Goal: Task Accomplishment & Management: Complete application form

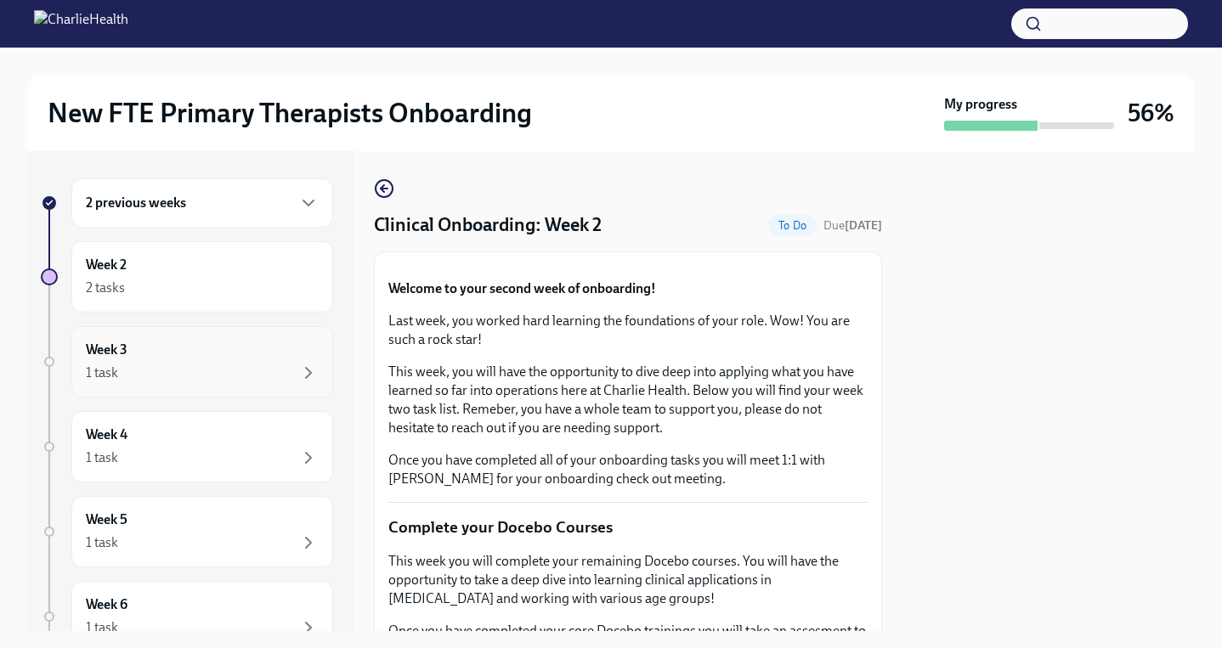
scroll to position [1364, 0]
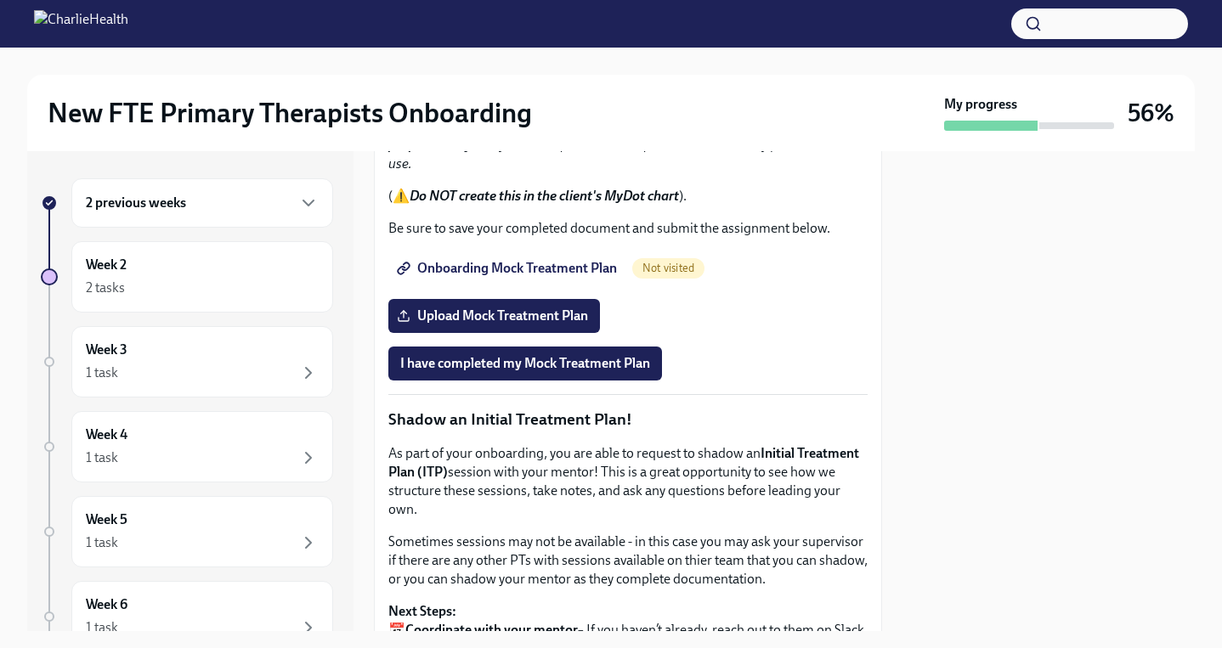
click at [212, 199] on div "2 previous weeks" at bounding box center [202, 203] width 233 height 20
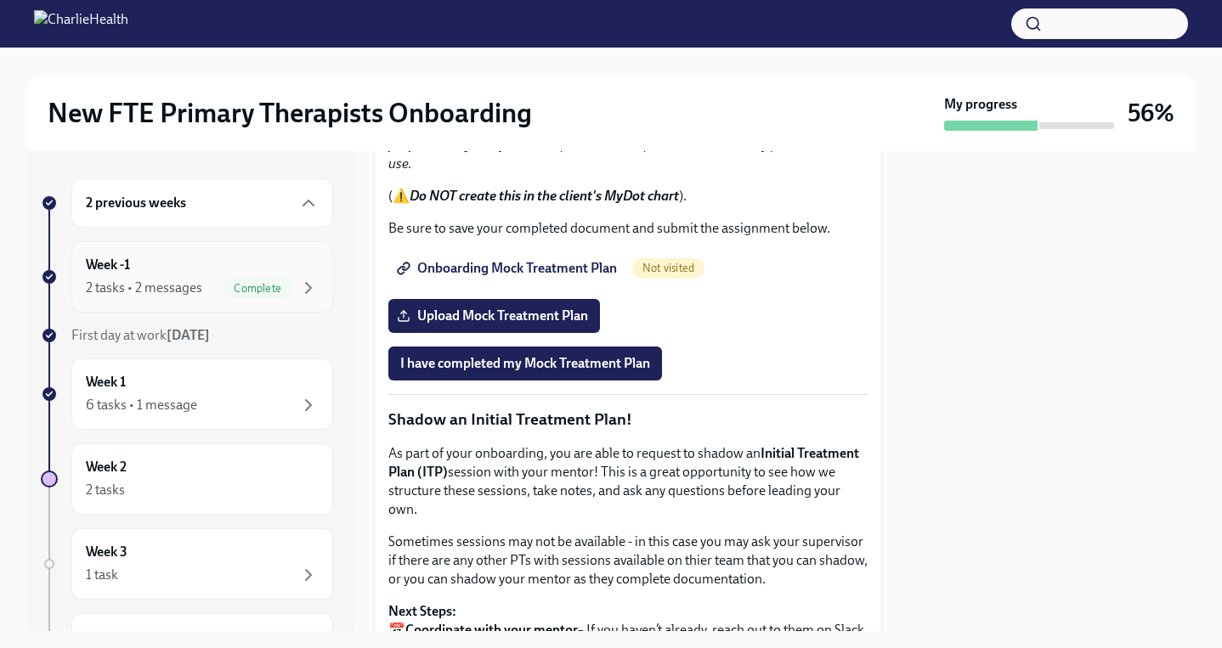
click at [181, 275] on div "Week -1 2 tasks • 2 messages Complete" at bounding box center [202, 277] width 233 height 42
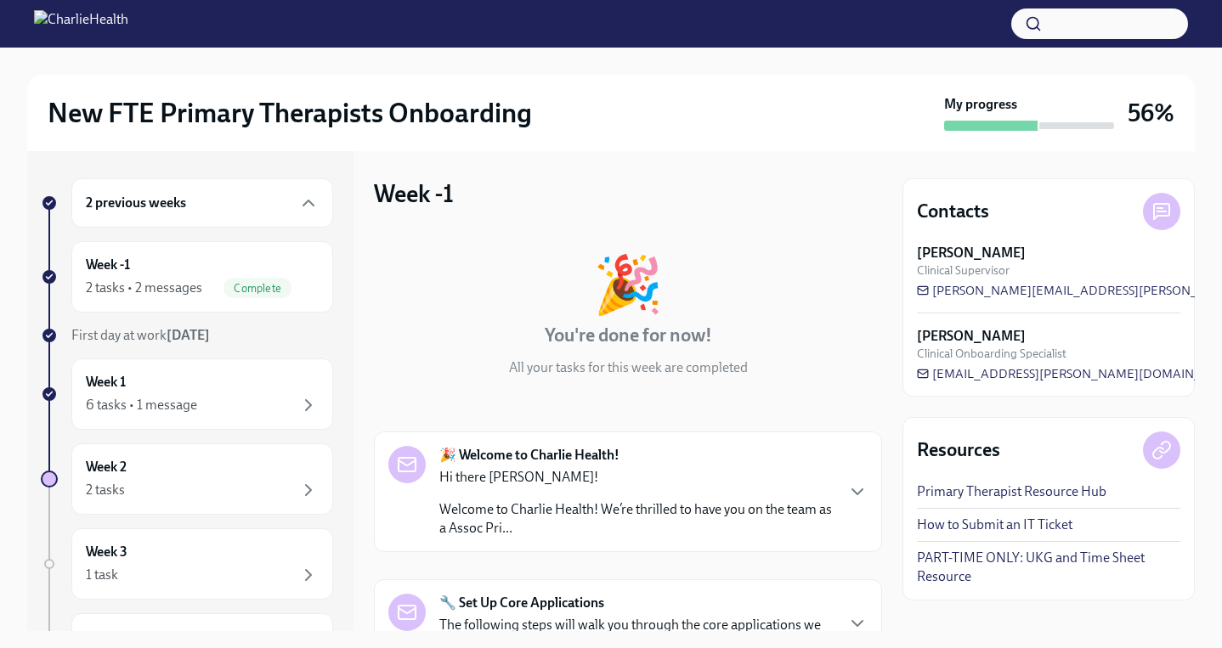
scroll to position [283, 0]
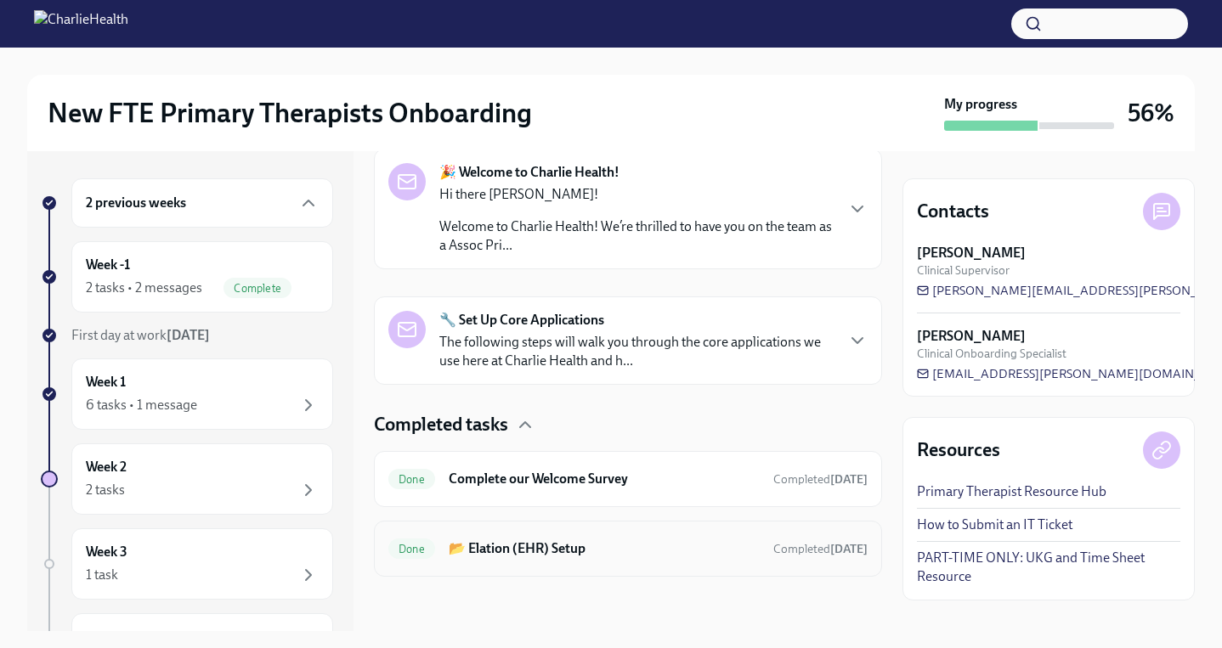
click at [546, 540] on h6 "📂 Elation (EHR) Setup" at bounding box center [604, 549] width 311 height 19
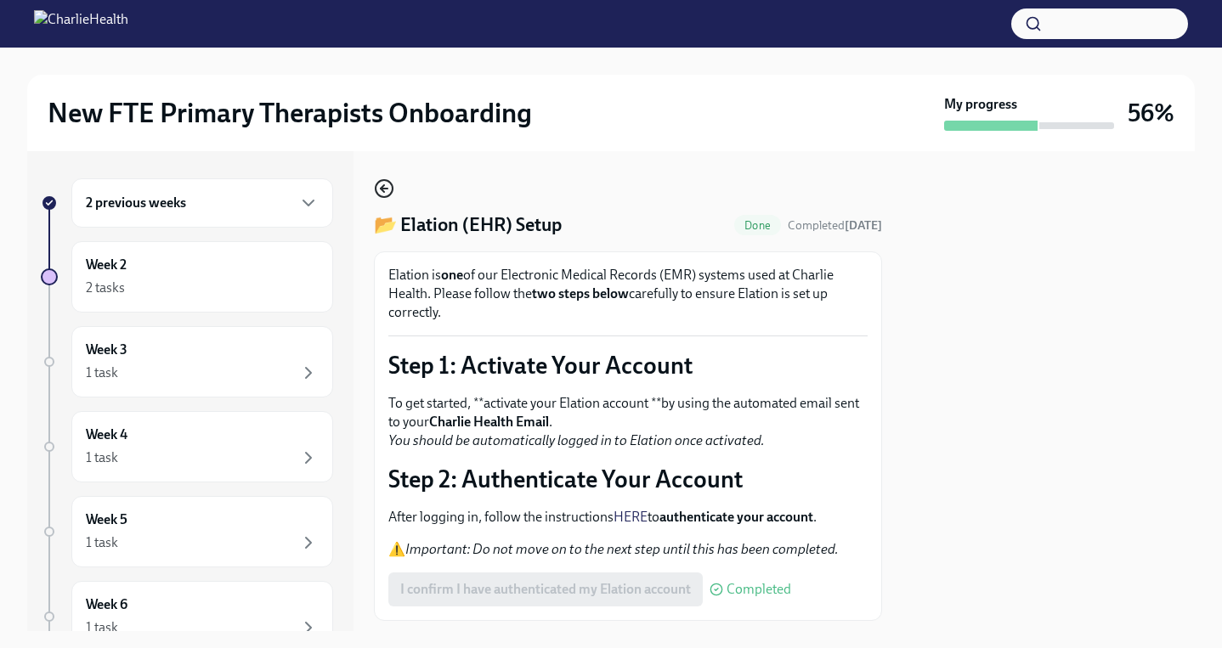
click at [380, 193] on icon "button" at bounding box center [384, 188] width 20 height 20
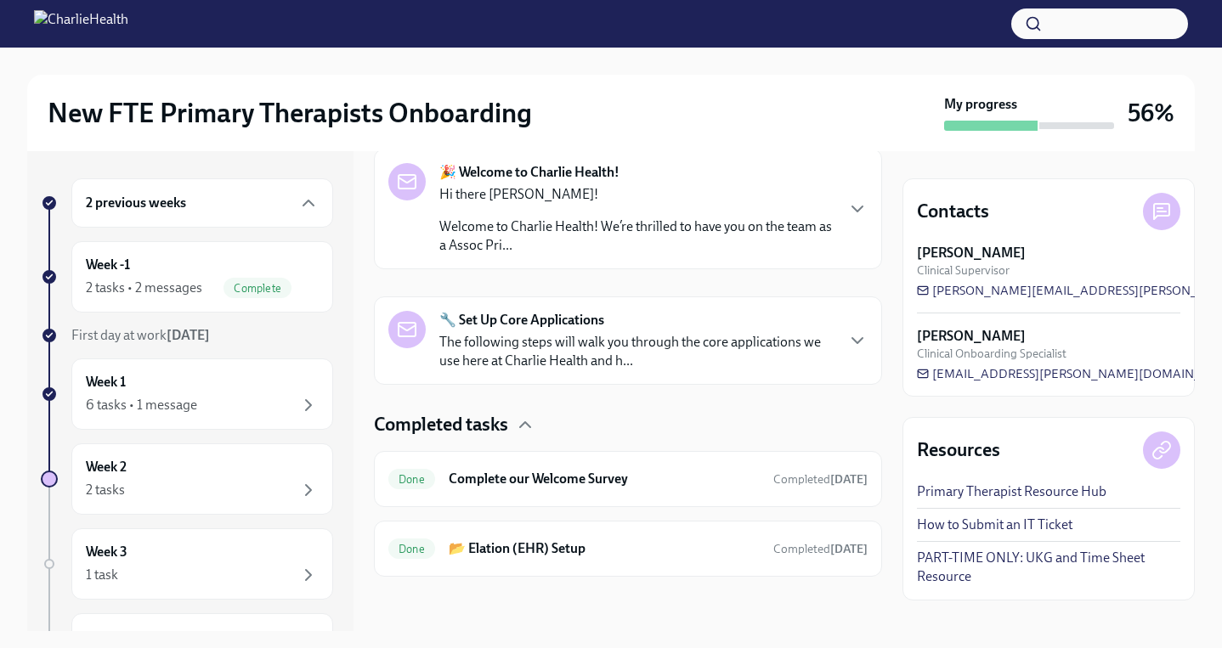
scroll to position [281, 0]
click at [565, 478] on h6 "Complete our Welcome Survey" at bounding box center [604, 481] width 311 height 19
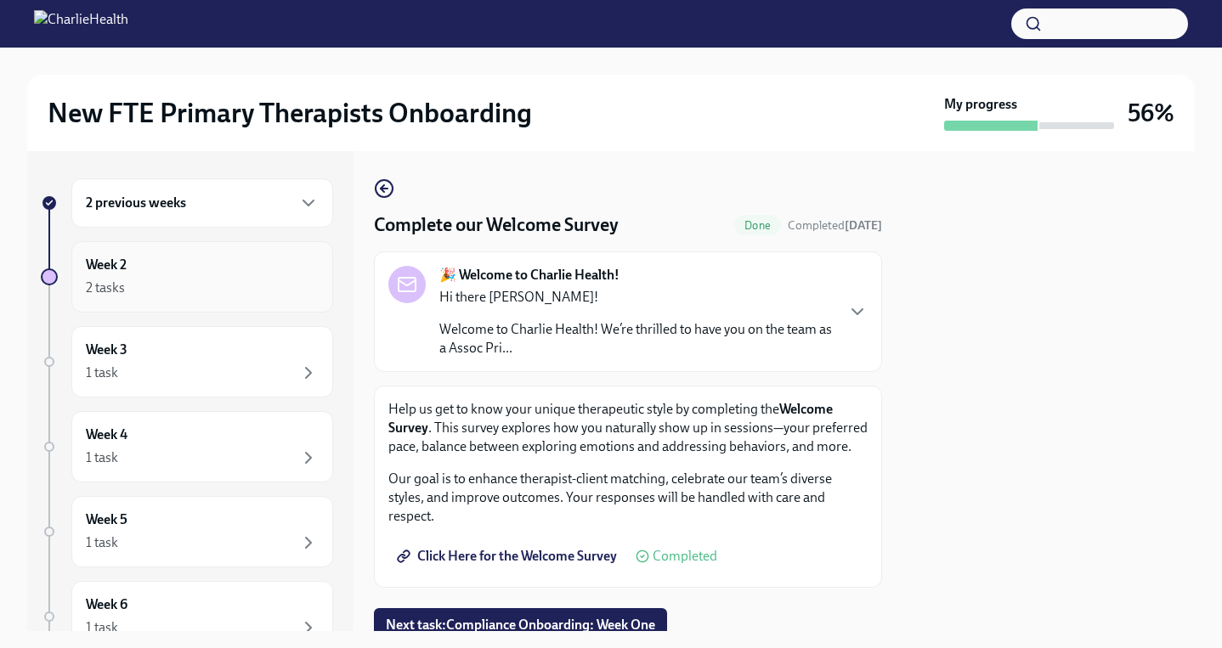
click at [147, 271] on div "Week 2 2 tasks" at bounding box center [202, 277] width 233 height 42
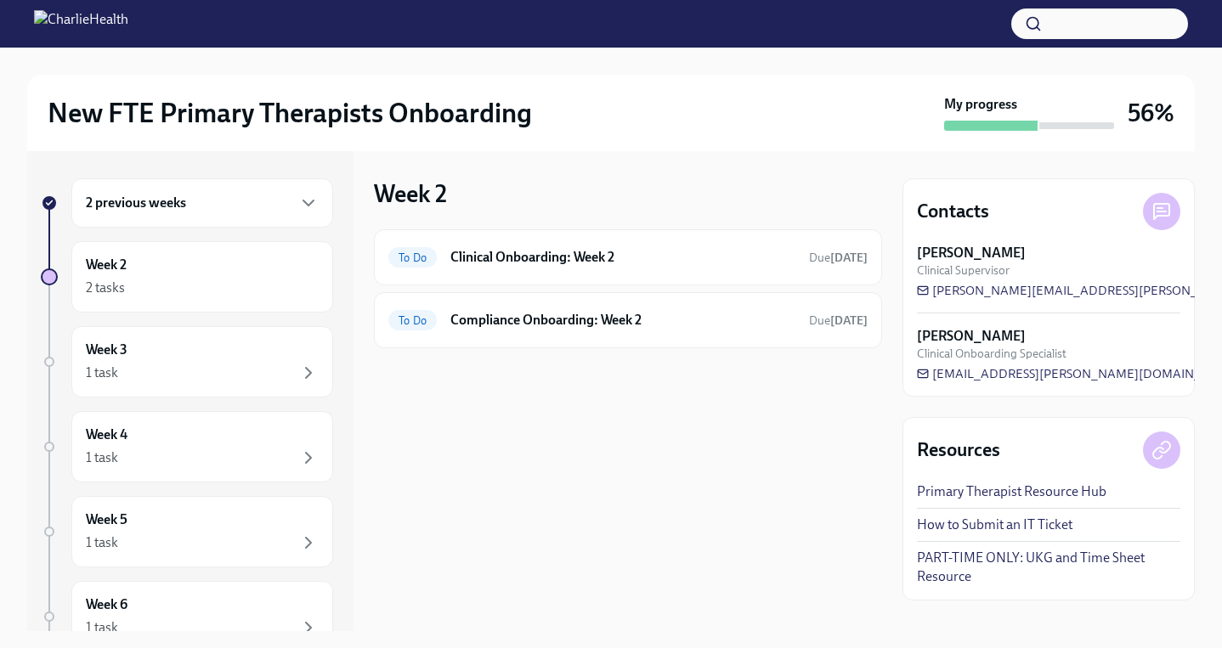
click at [157, 212] on h6 "2 previous weeks" at bounding box center [136, 203] width 100 height 19
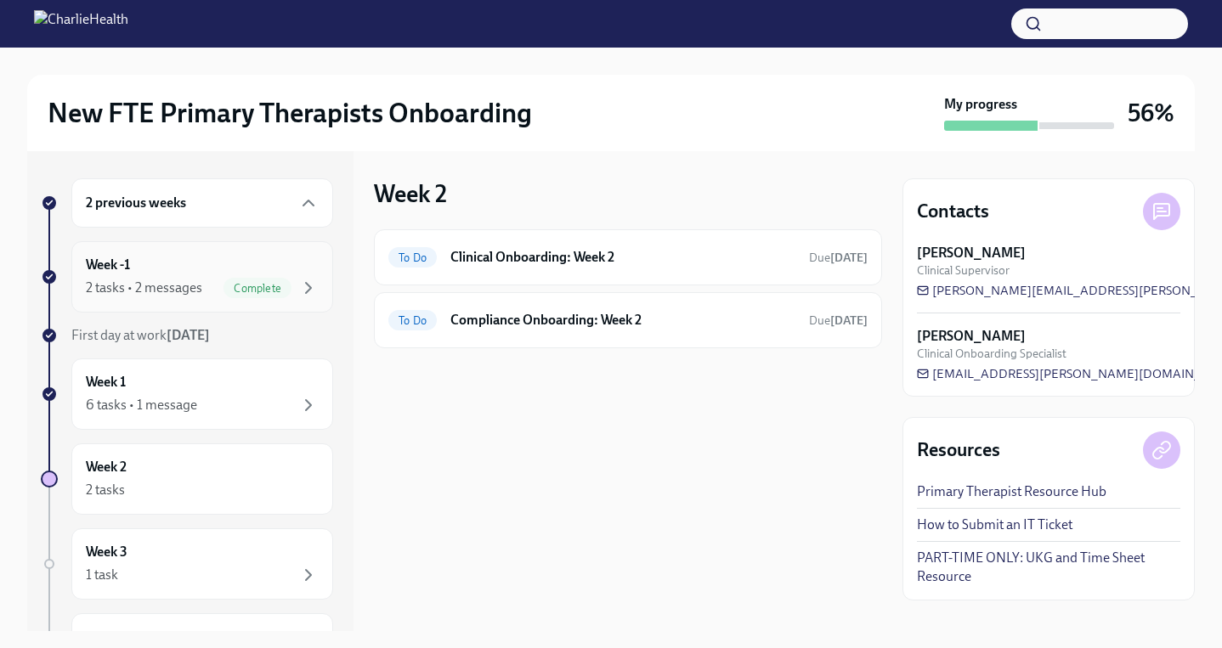
click at [144, 275] on div "Week -1 2 tasks • 2 messages Complete" at bounding box center [202, 277] width 233 height 42
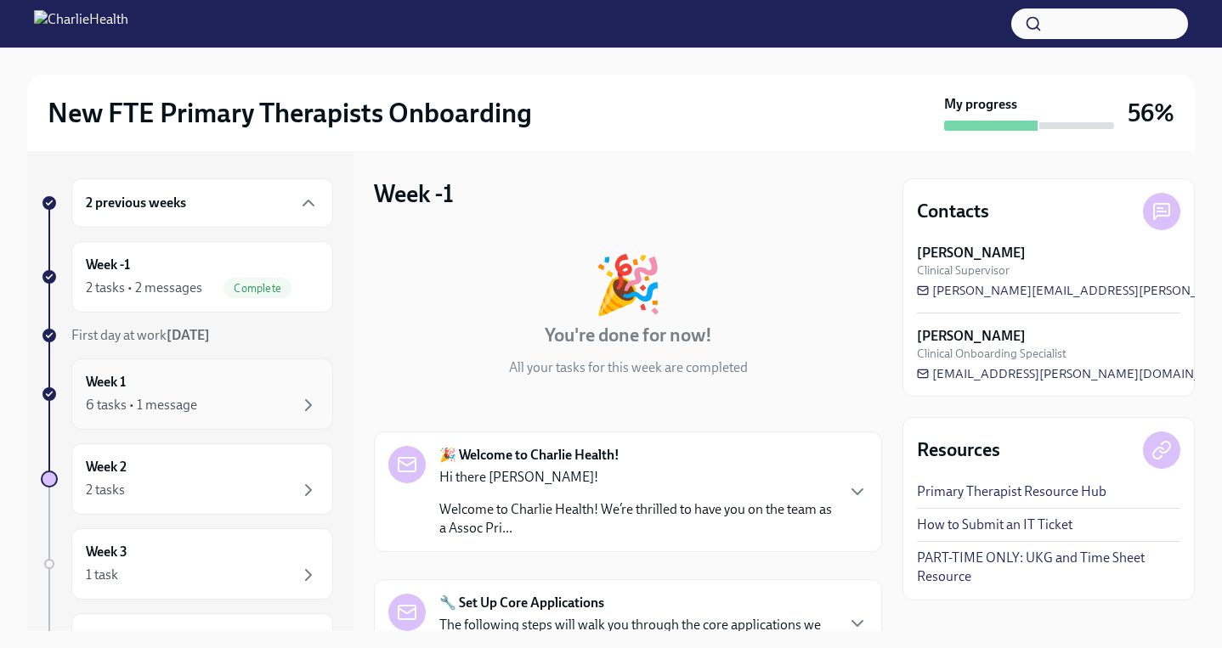
click at [142, 385] on div "Week 1 6 tasks • 1 message" at bounding box center [202, 394] width 233 height 42
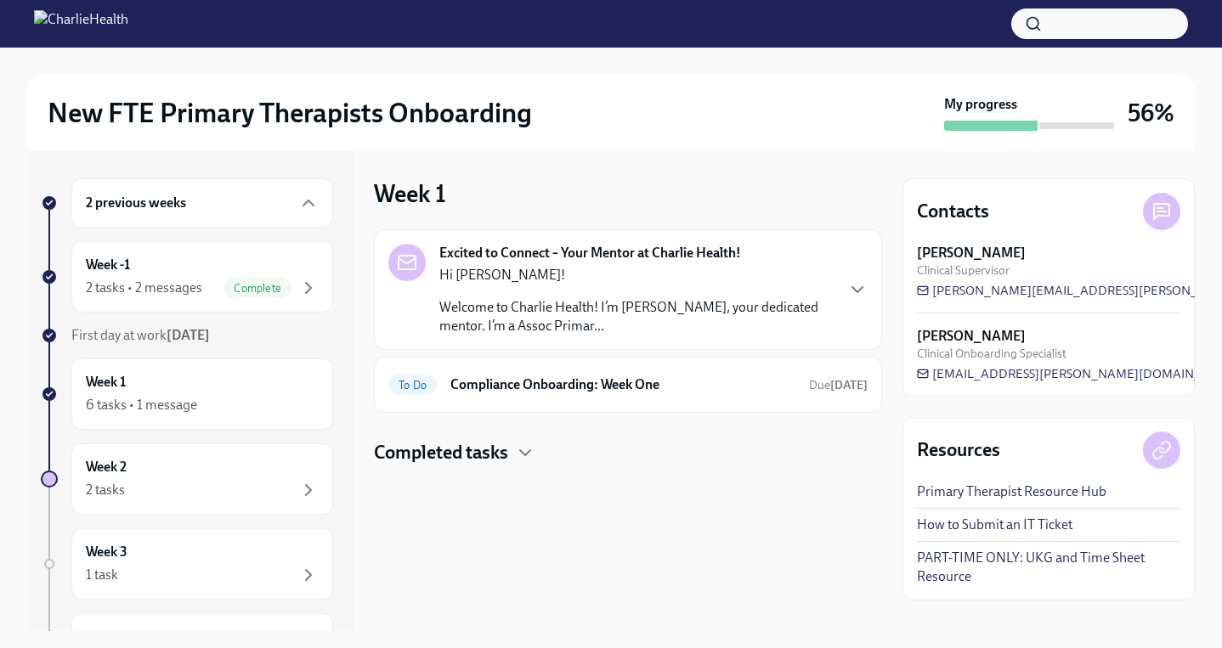
click at [448, 451] on h4 "Completed tasks" at bounding box center [441, 452] width 134 height 25
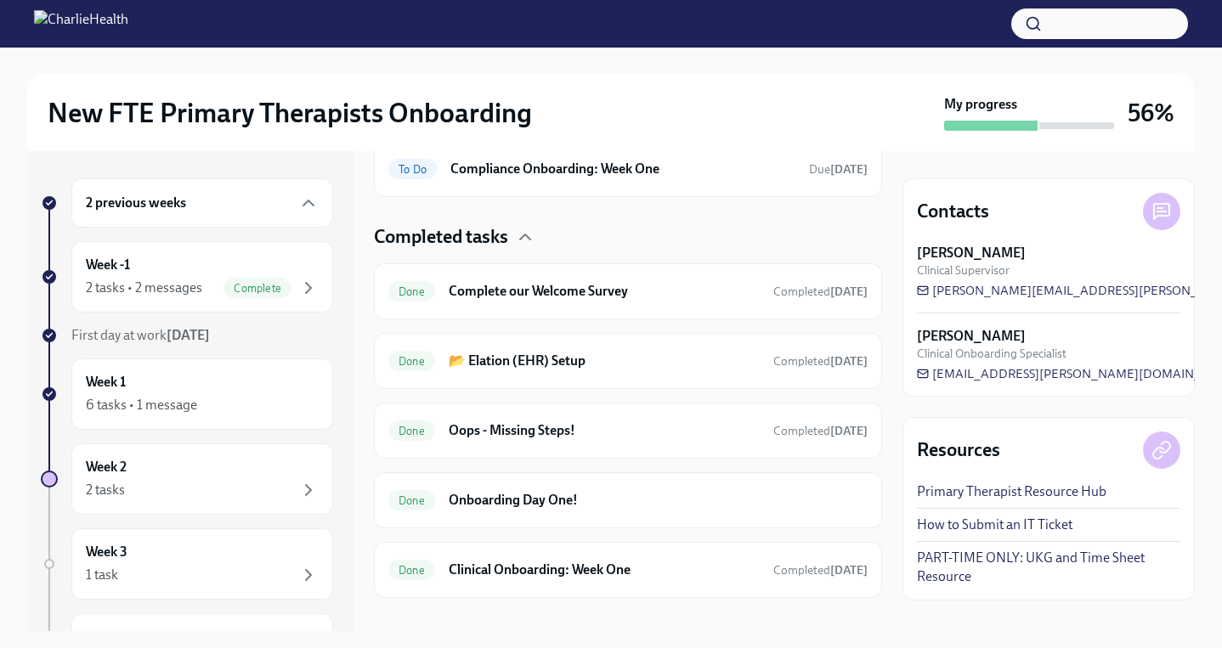
scroll to position [222, 0]
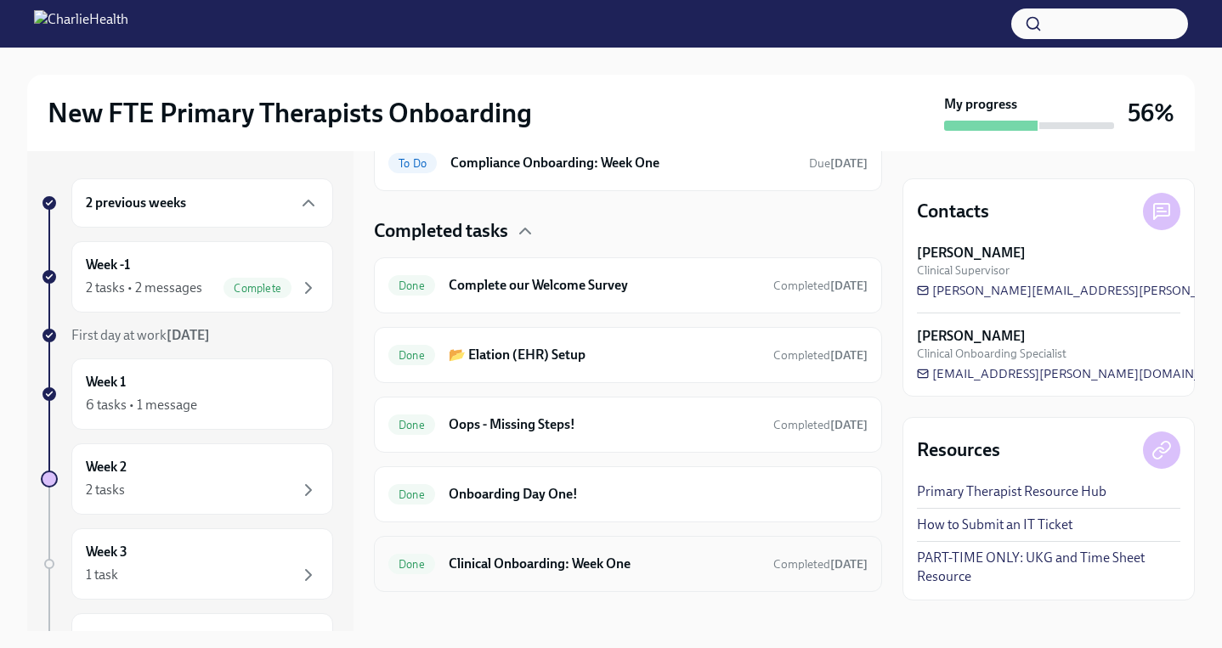
click at [505, 558] on h6 "Clinical Onboarding: Week One" at bounding box center [604, 564] width 311 height 19
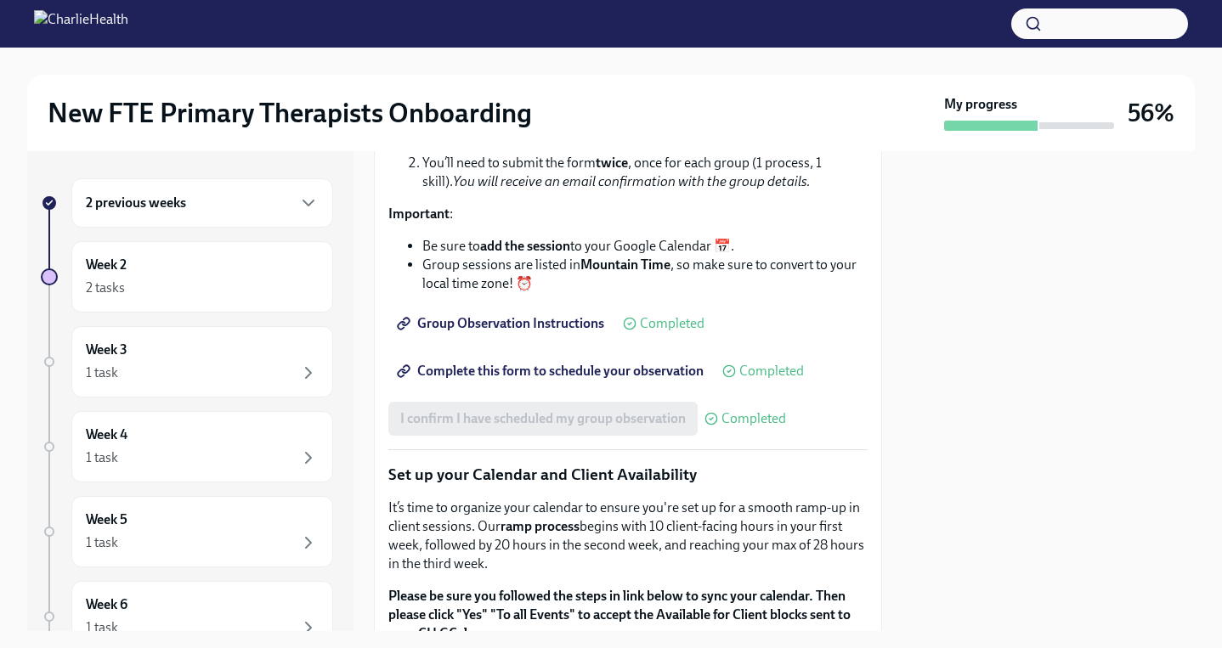
scroll to position [2498, 0]
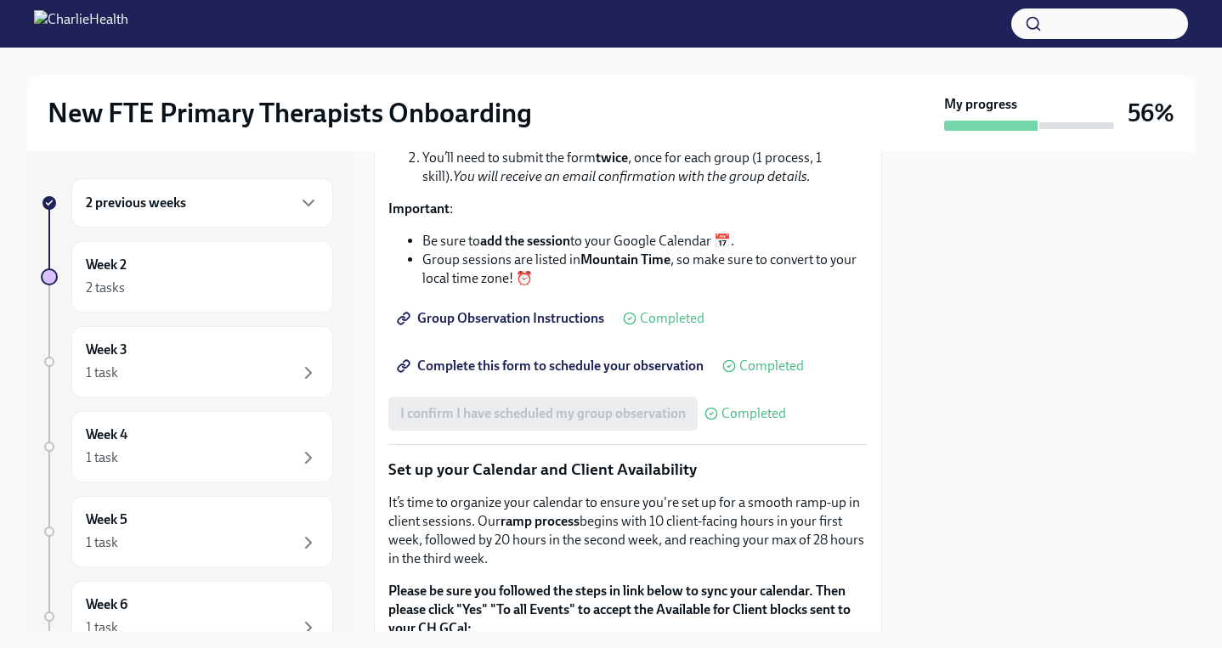
click at [546, 327] on span "Group Observation Instructions" at bounding box center [502, 318] width 204 height 17
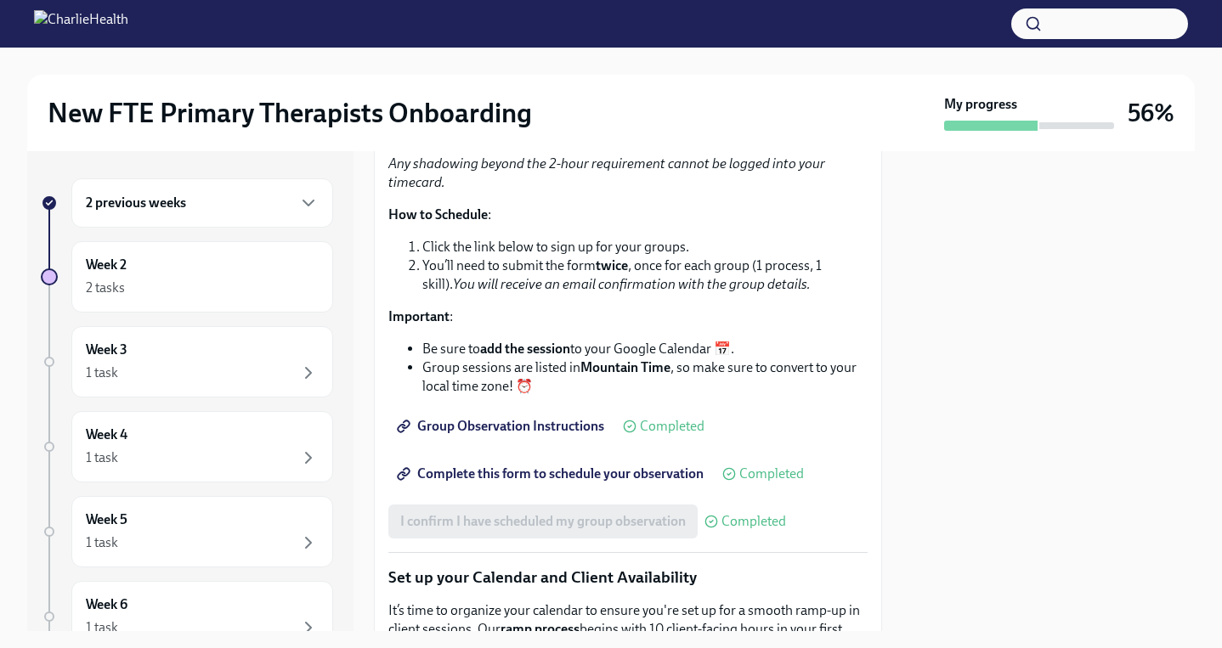
scroll to position [2389, 0]
click at [169, 326] on div "Week 3 1 task" at bounding box center [202, 361] width 262 height 71
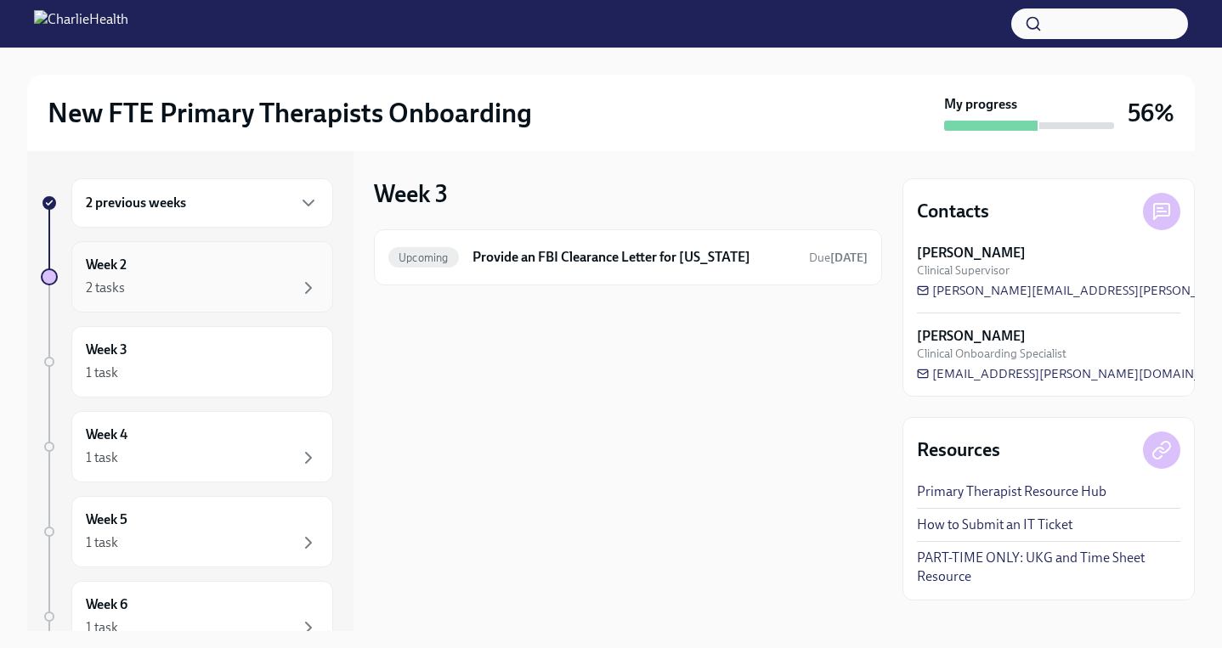
click at [176, 285] on div "2 tasks" at bounding box center [202, 288] width 233 height 20
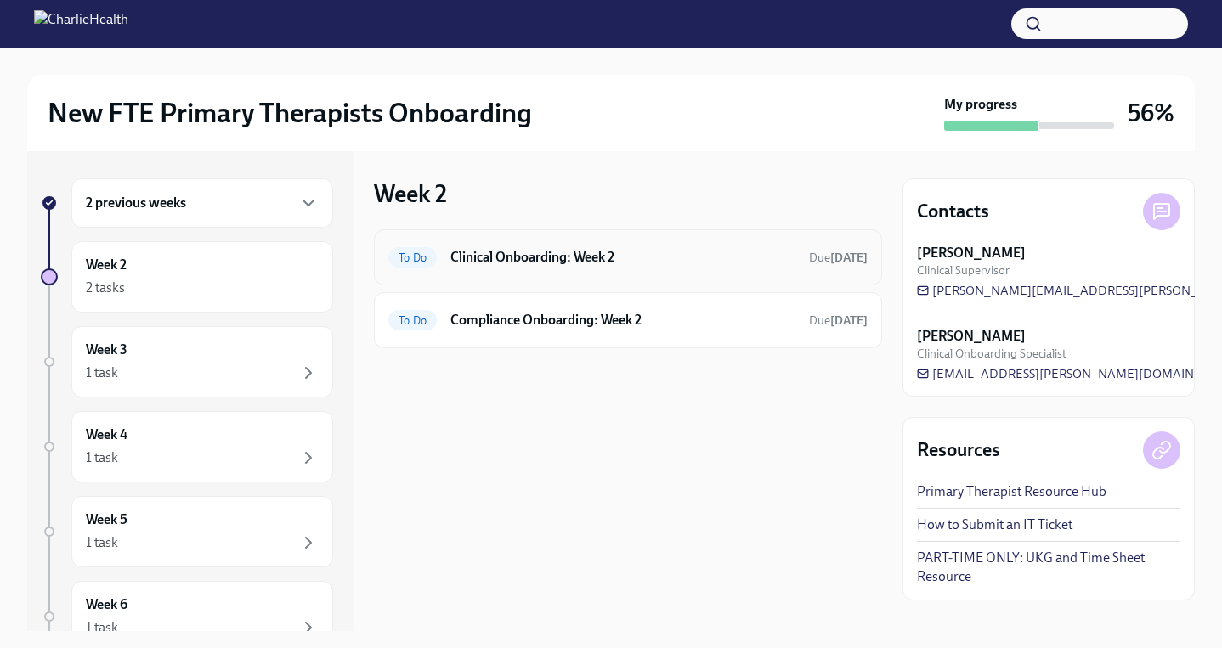
click at [619, 267] on div "To Do Clinical Onboarding: Week 2 Due [DATE]" at bounding box center [627, 257] width 479 height 27
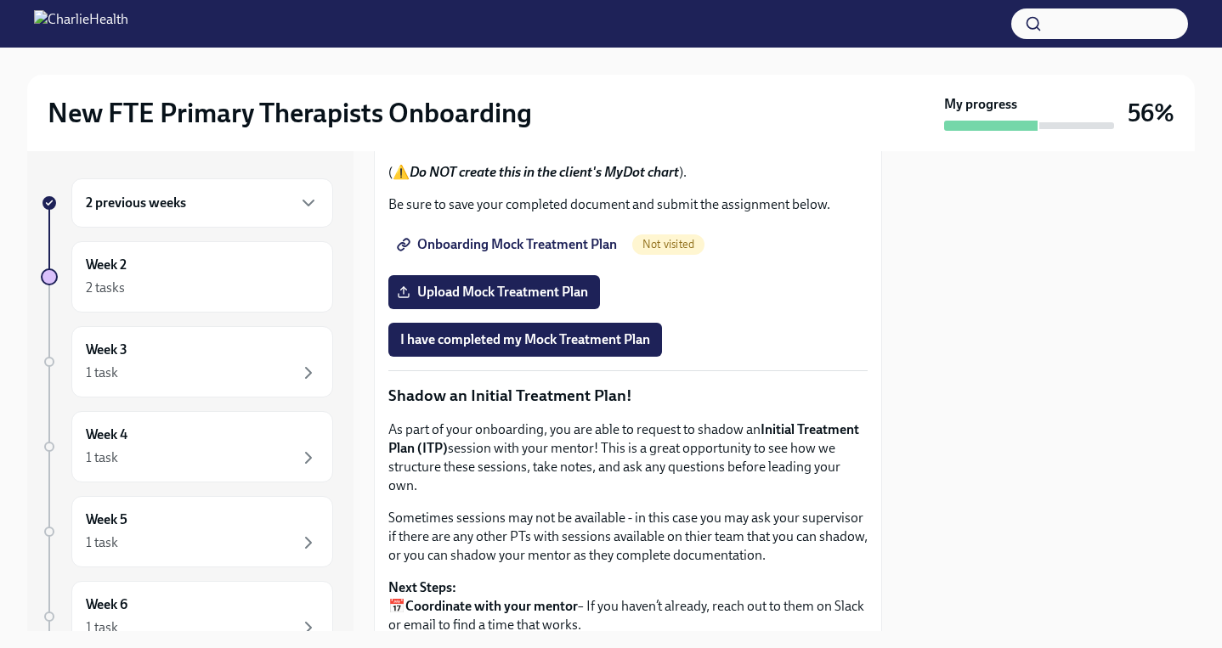
scroll to position [2133, 0]
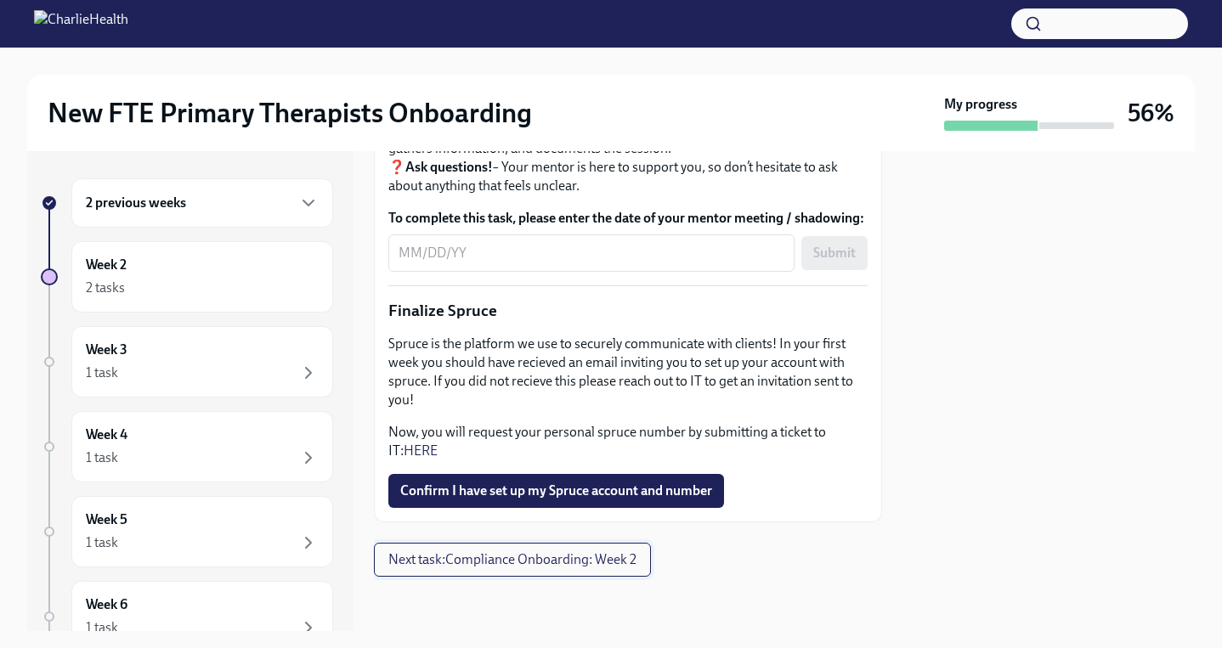
click at [533, 560] on span "Next task : Compliance Onboarding: Week 2" at bounding box center [512, 560] width 248 height 17
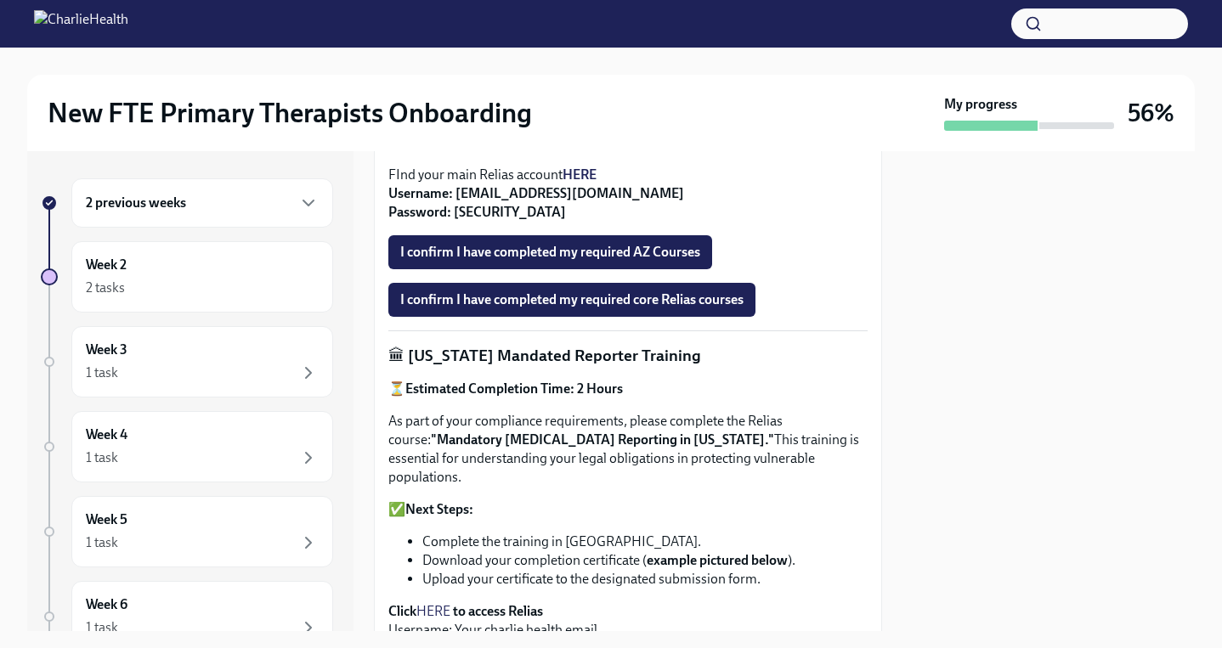
scroll to position [1209, 0]
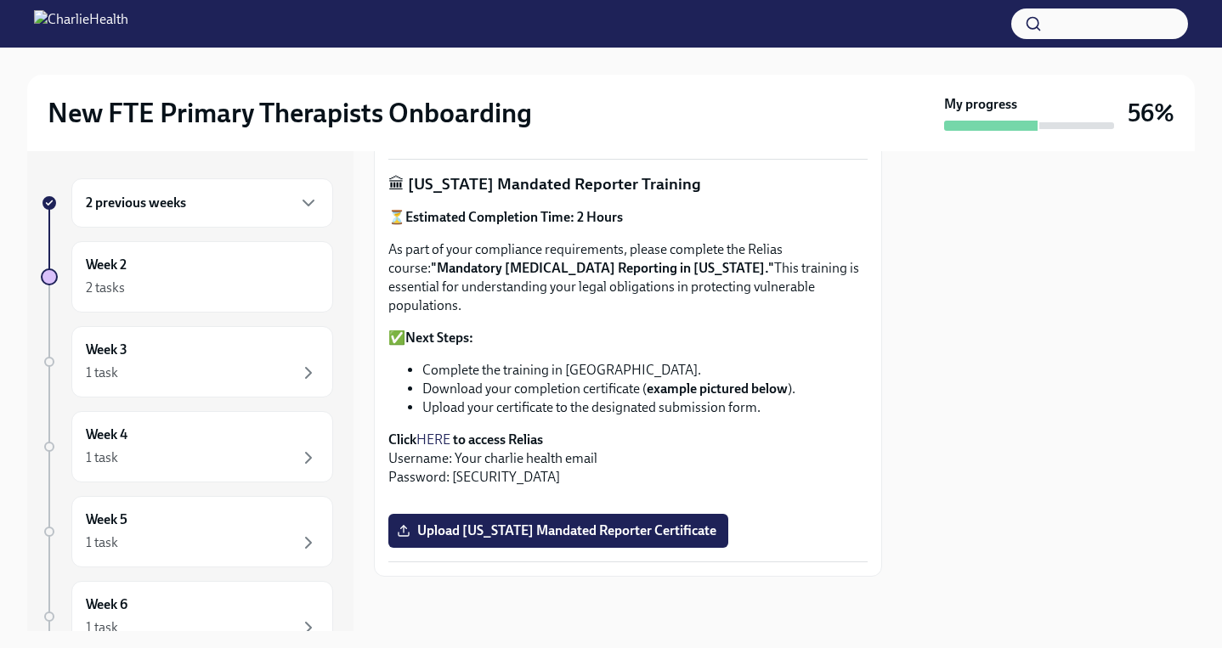
click at [138, 200] on h6 "2 previous weeks" at bounding box center [136, 203] width 100 height 19
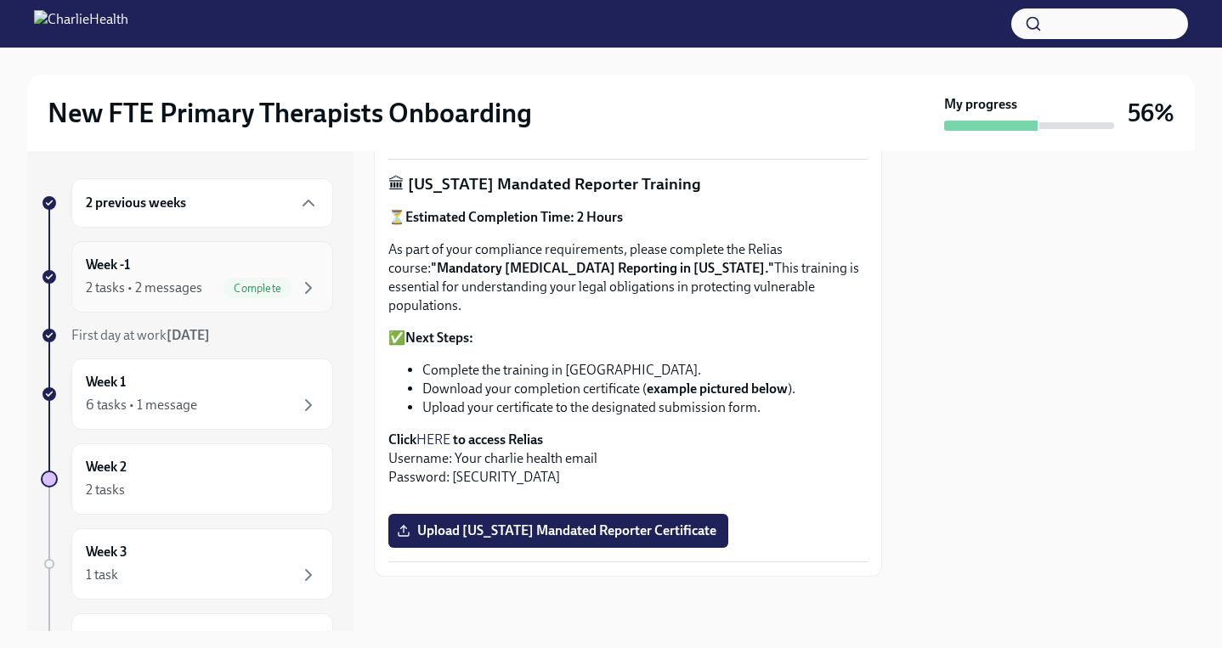
click at [155, 275] on div "Week -1 2 tasks • 2 messages Complete" at bounding box center [202, 277] width 233 height 42
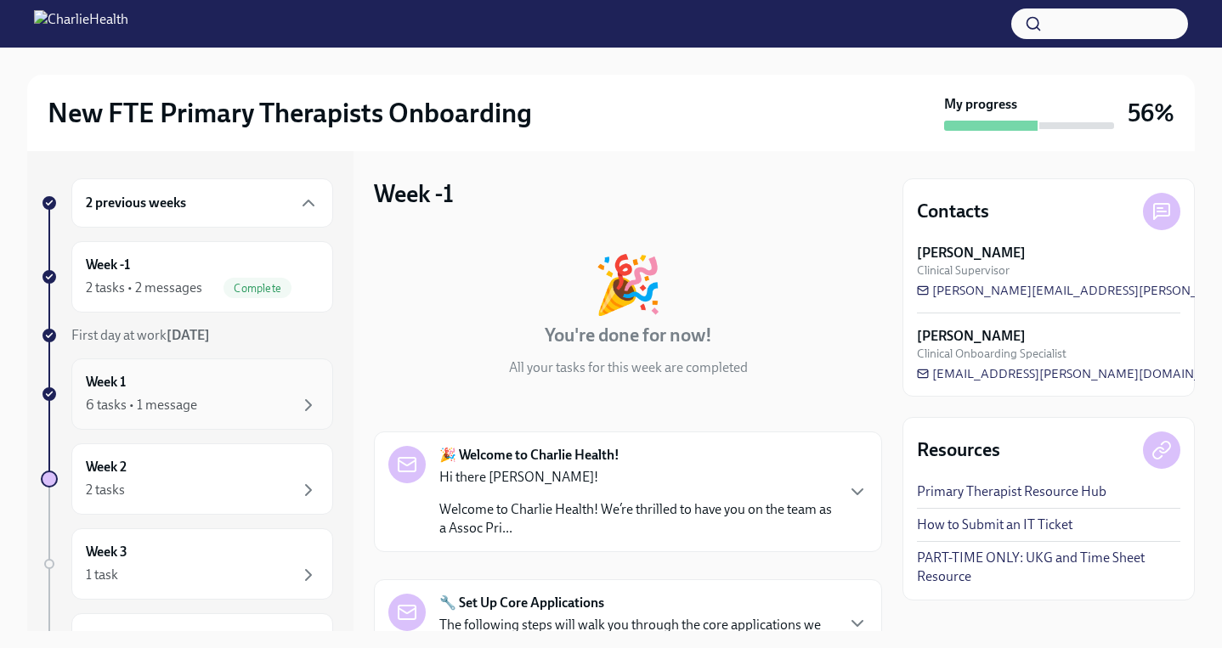
click at [230, 402] on div "6 tasks • 1 message" at bounding box center [202, 405] width 233 height 20
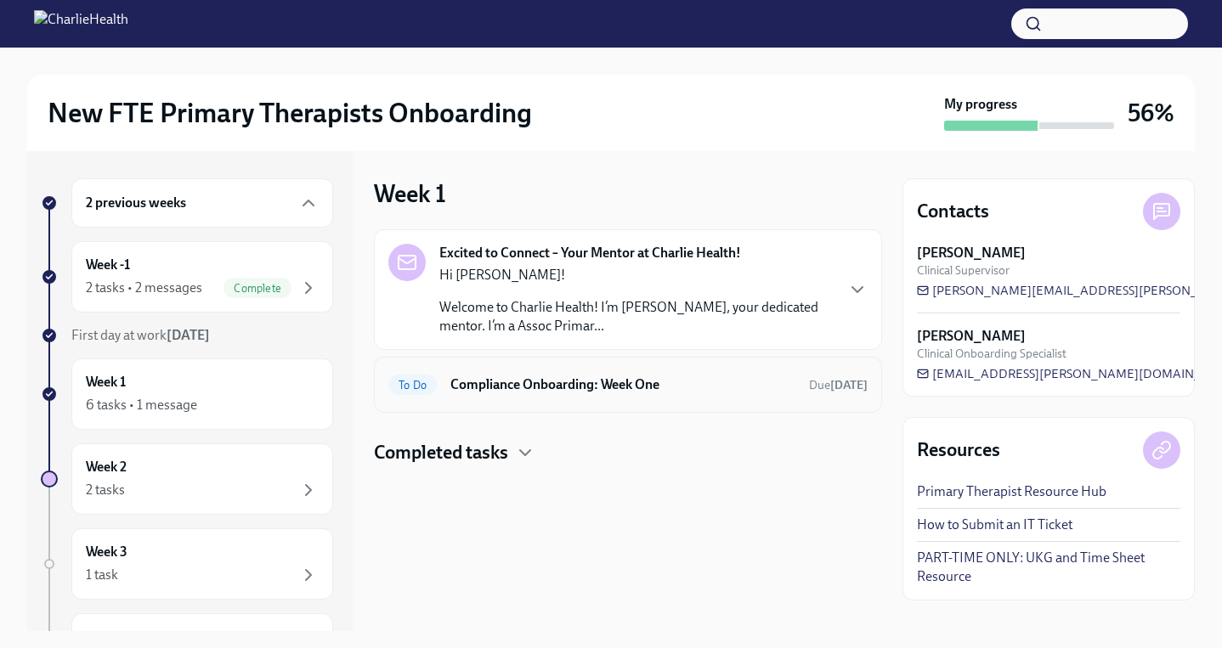
click at [633, 391] on h6 "Compliance Onboarding: Week One" at bounding box center [622, 385] width 345 height 19
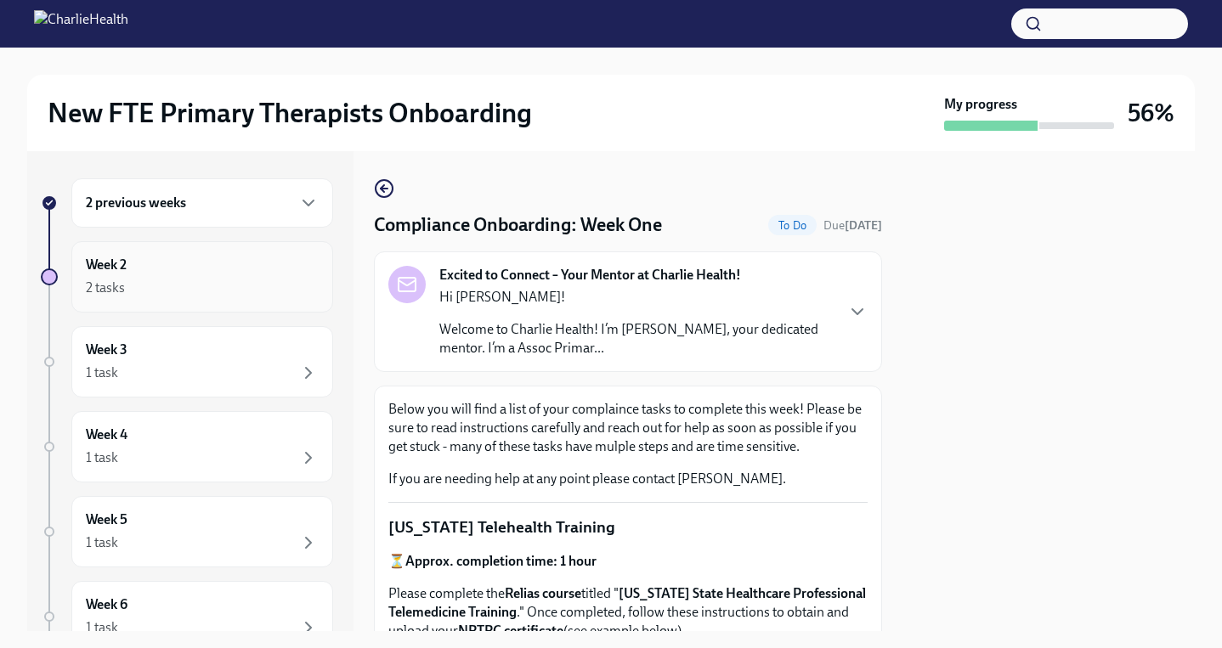
click at [190, 286] on div "2 tasks" at bounding box center [202, 288] width 233 height 20
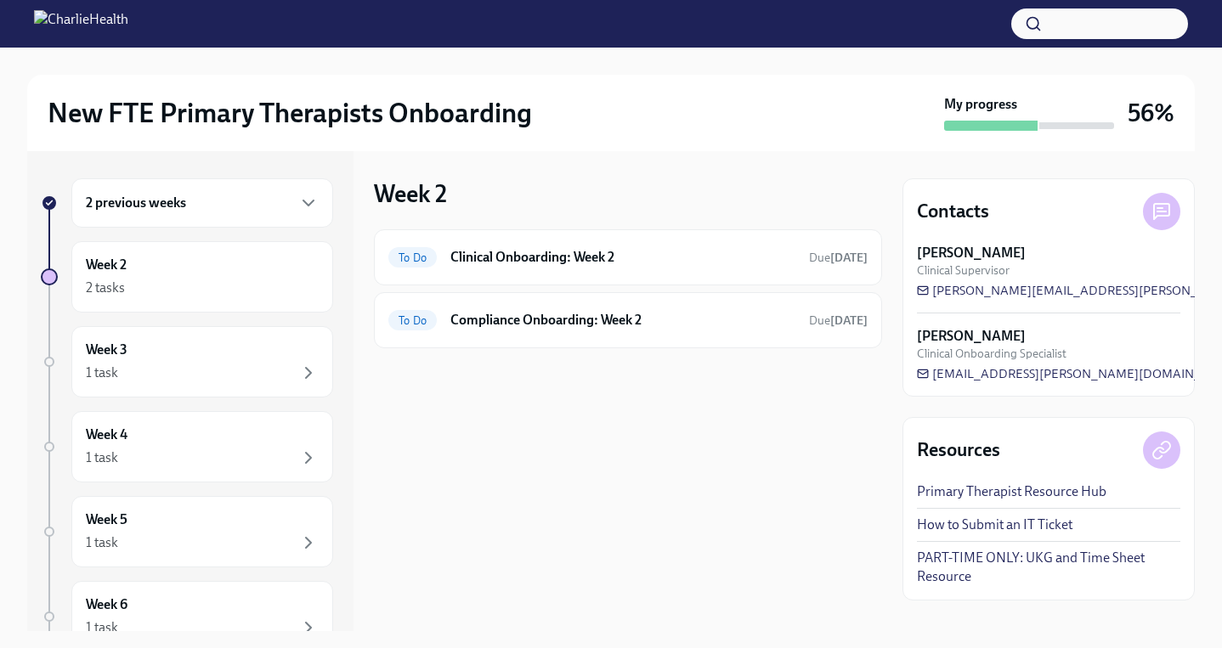
click at [218, 209] on div "2 previous weeks" at bounding box center [202, 203] width 233 height 20
